Goal: Task Accomplishment & Management: Manage account settings

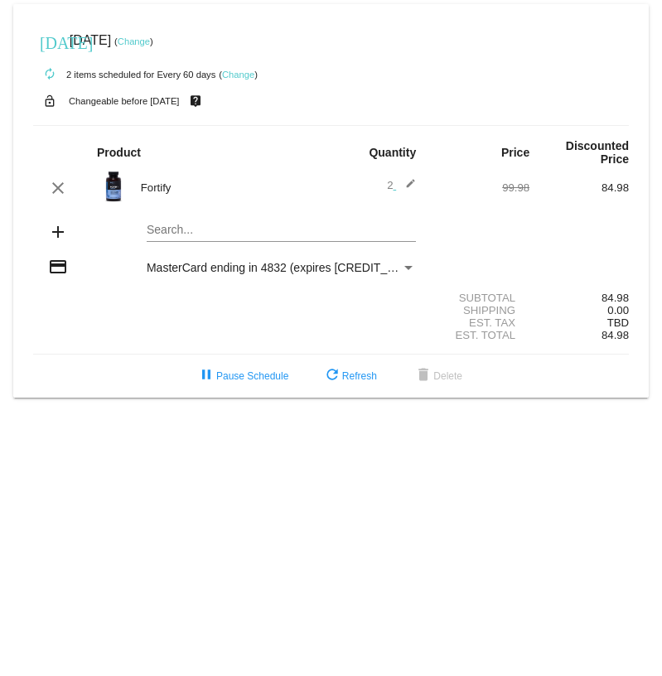
click at [150, 39] on link "Change" at bounding box center [134, 41] width 32 height 10
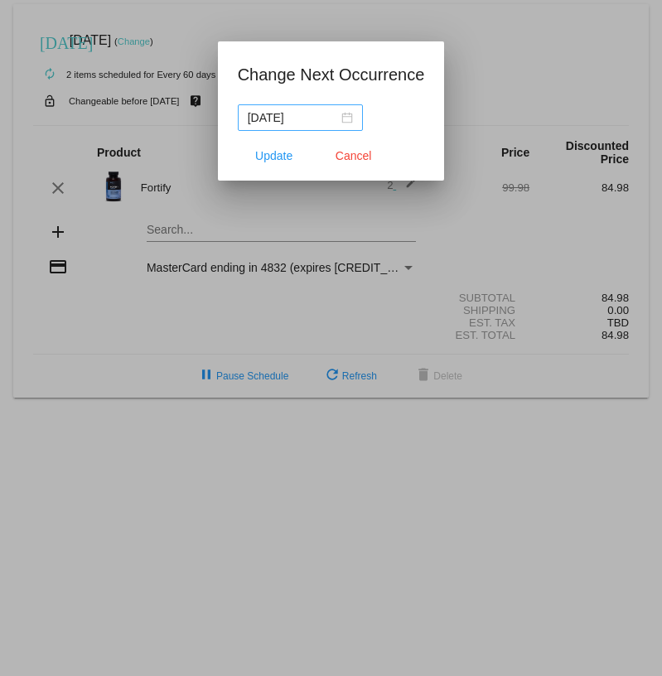
click at [349, 122] on div "2025-09-05" at bounding box center [300, 118] width 105 height 18
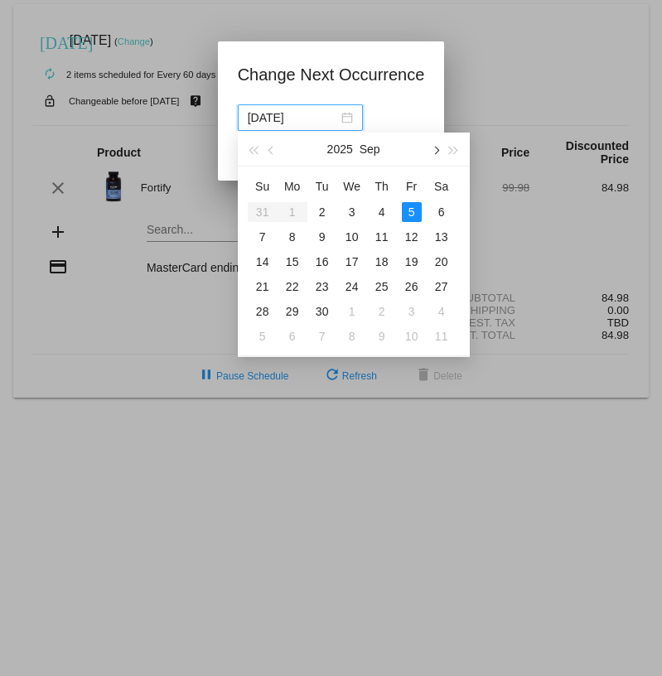
click at [438, 145] on button "button" at bounding box center [435, 149] width 18 height 33
click at [411, 308] on div "31" at bounding box center [412, 312] width 20 height 20
type input "2025-10-31"
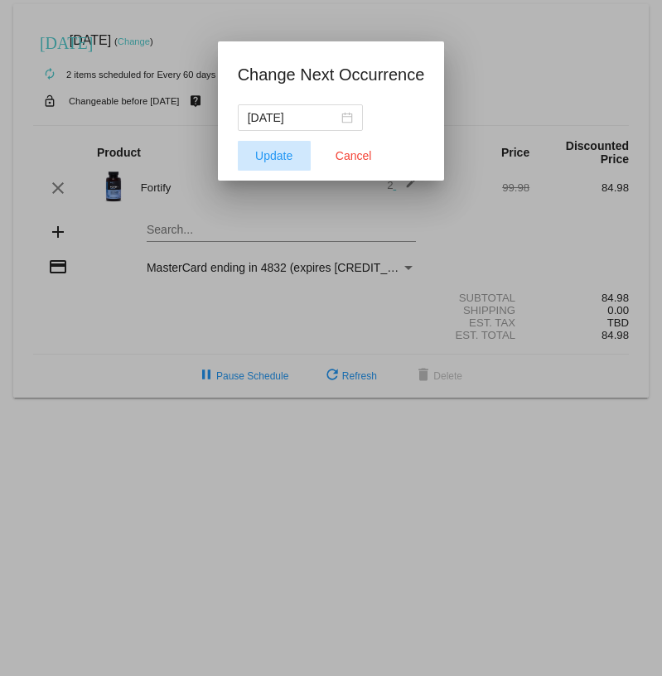
click at [282, 157] on span "Update" at bounding box center [273, 155] width 37 height 13
